Goal: Task Accomplishment & Management: Use online tool/utility

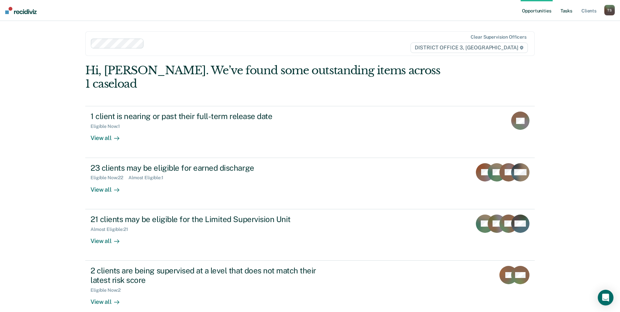
click at [564, 11] on link "Tasks" at bounding box center [566, 10] width 14 height 21
click at [566, 10] on link "Tasks" at bounding box center [566, 10] width 14 height 21
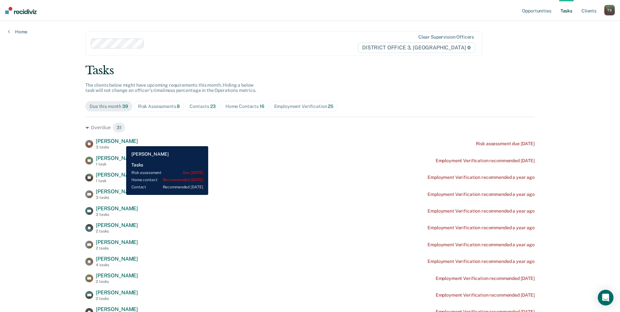
click at [121, 141] on span "[PERSON_NAME]" at bounding box center [117, 141] width 42 height 6
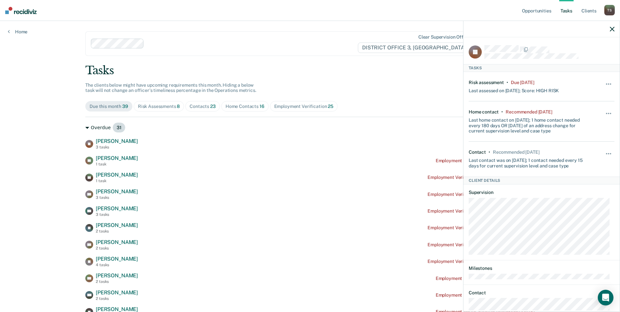
click at [290, 122] on div "Overdue 31" at bounding box center [309, 127] width 449 height 10
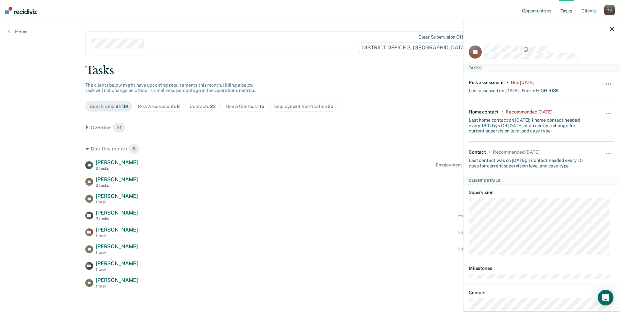
click at [194, 133] on div "Overdue 31 SJ [PERSON_NAME] 3 tasks Risk assessment due [DATE] RP [PERSON_NAME]…" at bounding box center [309, 202] width 449 height 171
click at [87, 127] on icon at bounding box center [87, 127] width 4 height 4
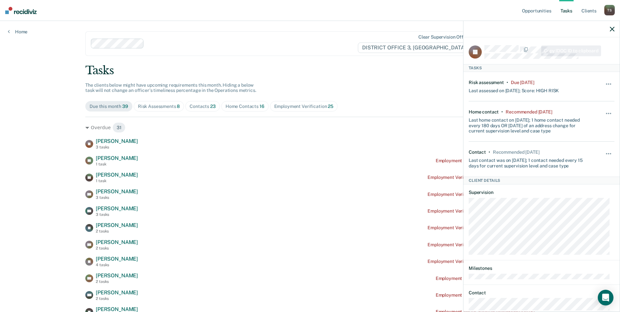
click at [611, 27] on icon "button" at bounding box center [611, 29] width 5 height 5
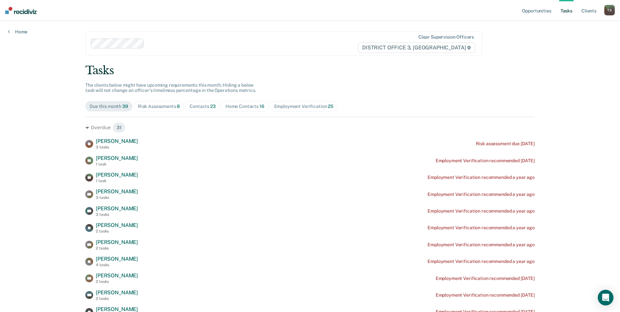
click at [197, 106] on div "Contacts 23" at bounding box center [202, 107] width 26 height 6
